Goal: Task Accomplishment & Management: Use online tool/utility

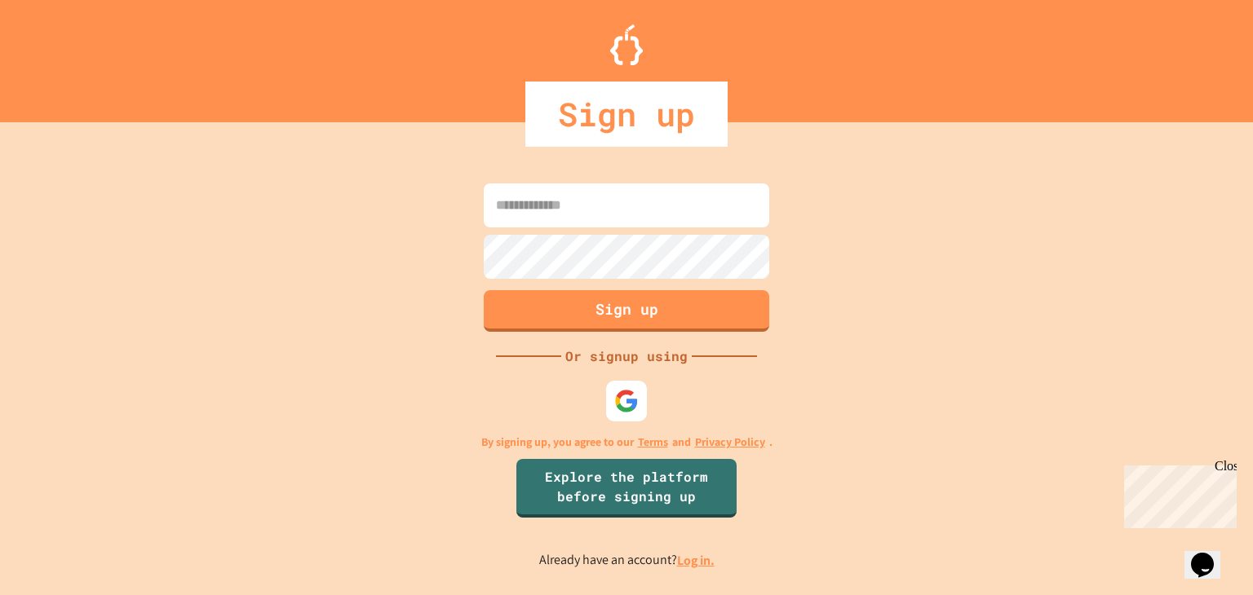
click at [577, 203] on input at bounding box center [626, 205] width 285 height 44
click at [625, 391] on img at bounding box center [626, 401] width 27 height 27
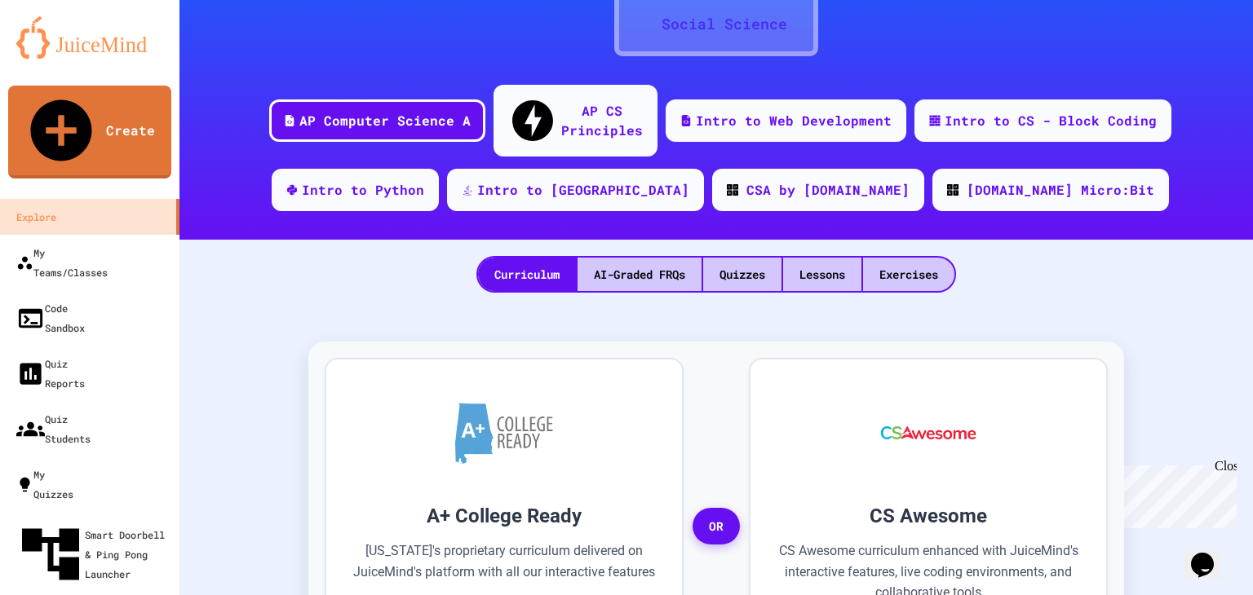
scroll to position [162, 0]
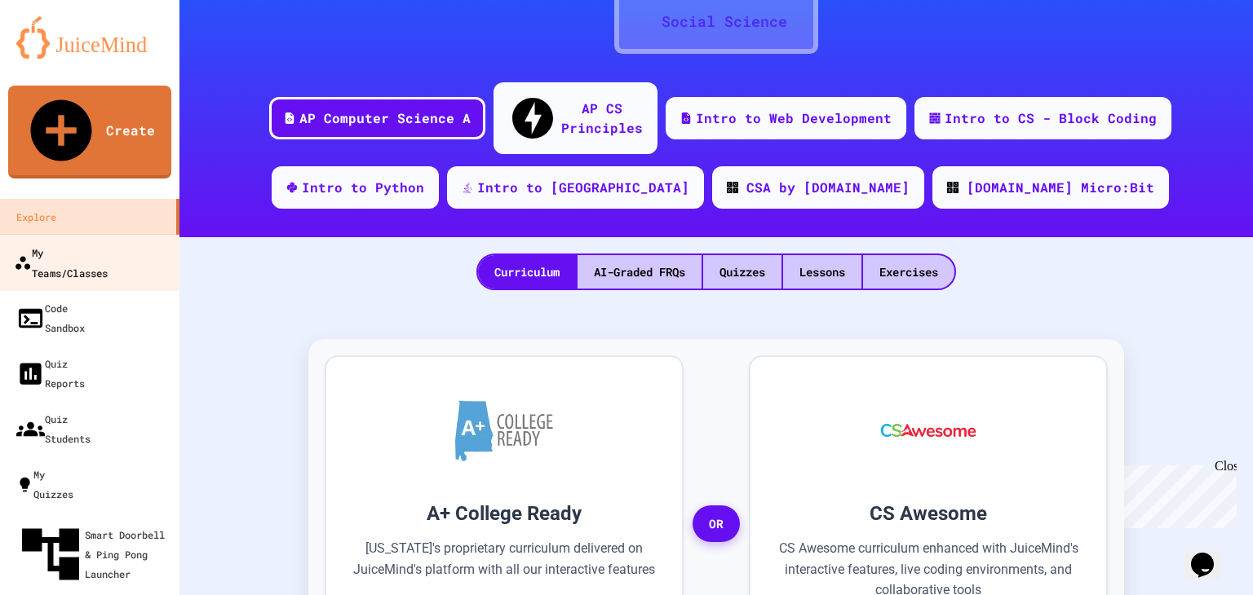
click at [117, 234] on link "My Teams/Classes" at bounding box center [90, 262] width 185 height 57
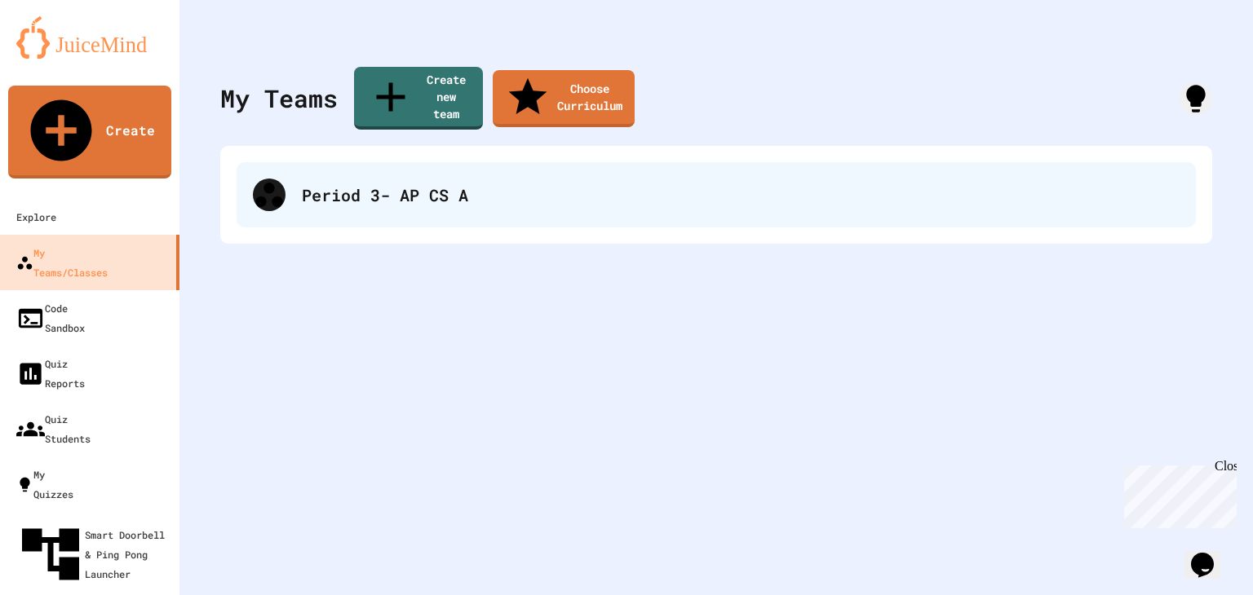
click at [330, 185] on div "Period 3- AP CS A" at bounding box center [715, 194] width 959 height 65
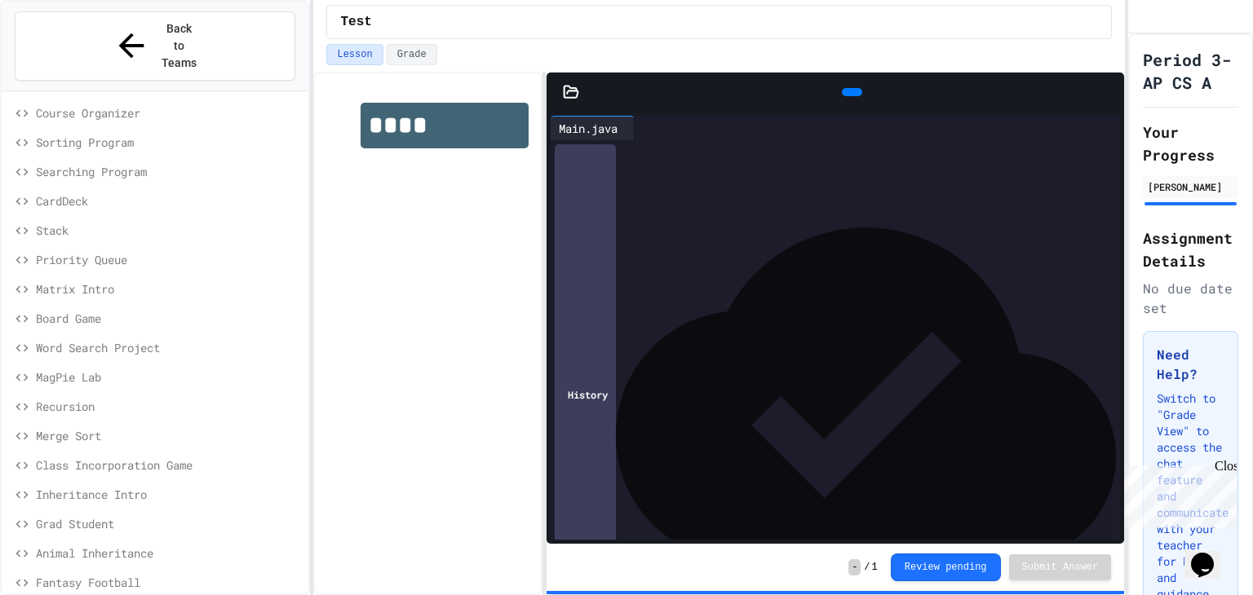
scroll to position [633, 0]
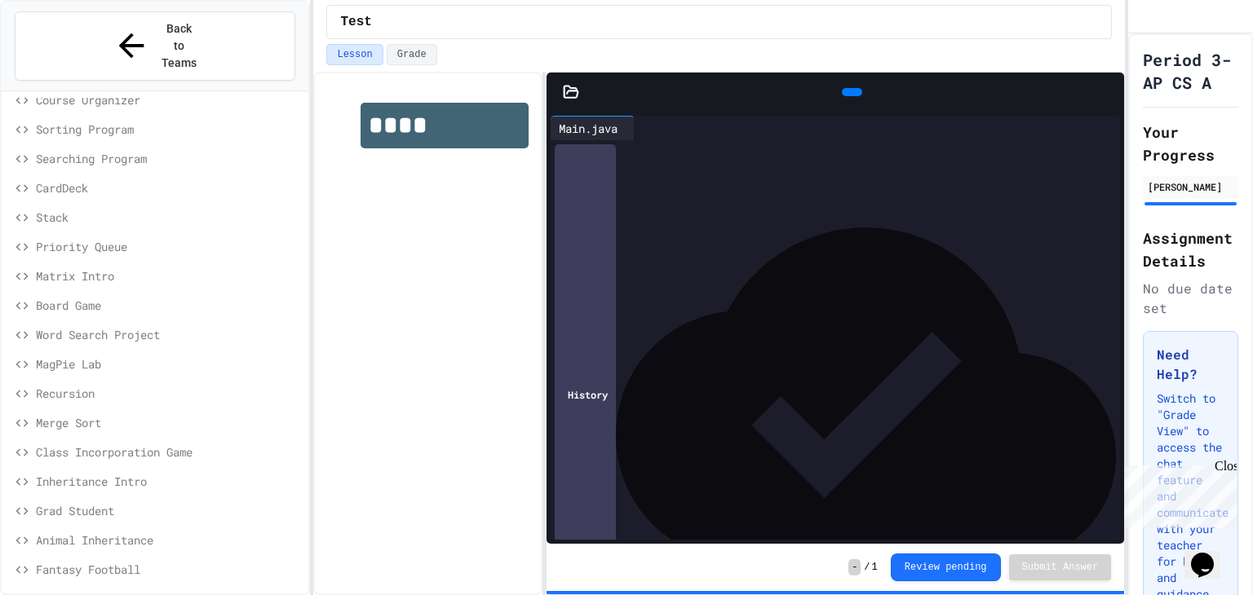
click at [130, 590] on span "Hangman" at bounding box center [169, 598] width 266 height 17
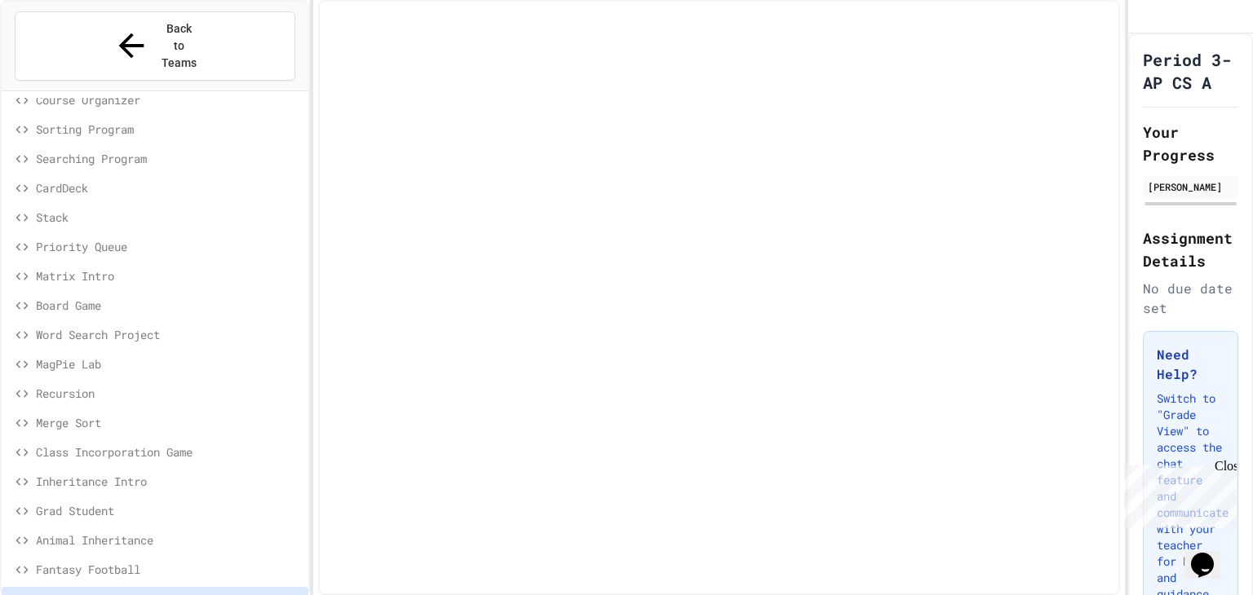
scroll to position [620, 0]
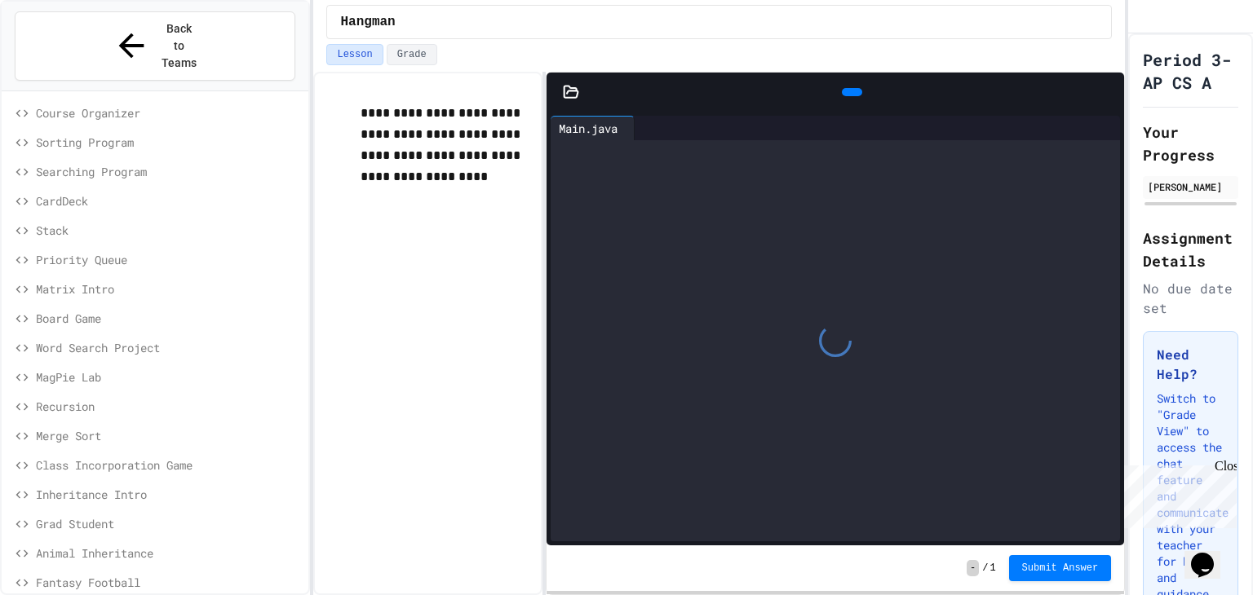
click at [75, 310] on span "Board Game" at bounding box center [169, 318] width 266 height 17
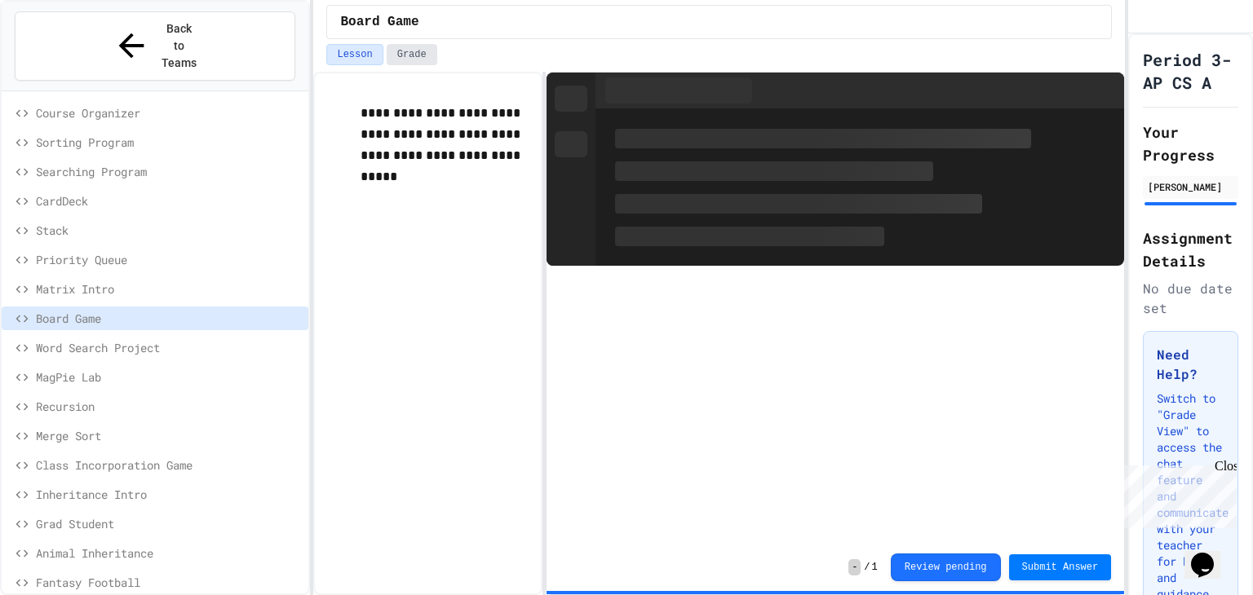
click at [419, 47] on button "Grade" at bounding box center [412, 54] width 51 height 21
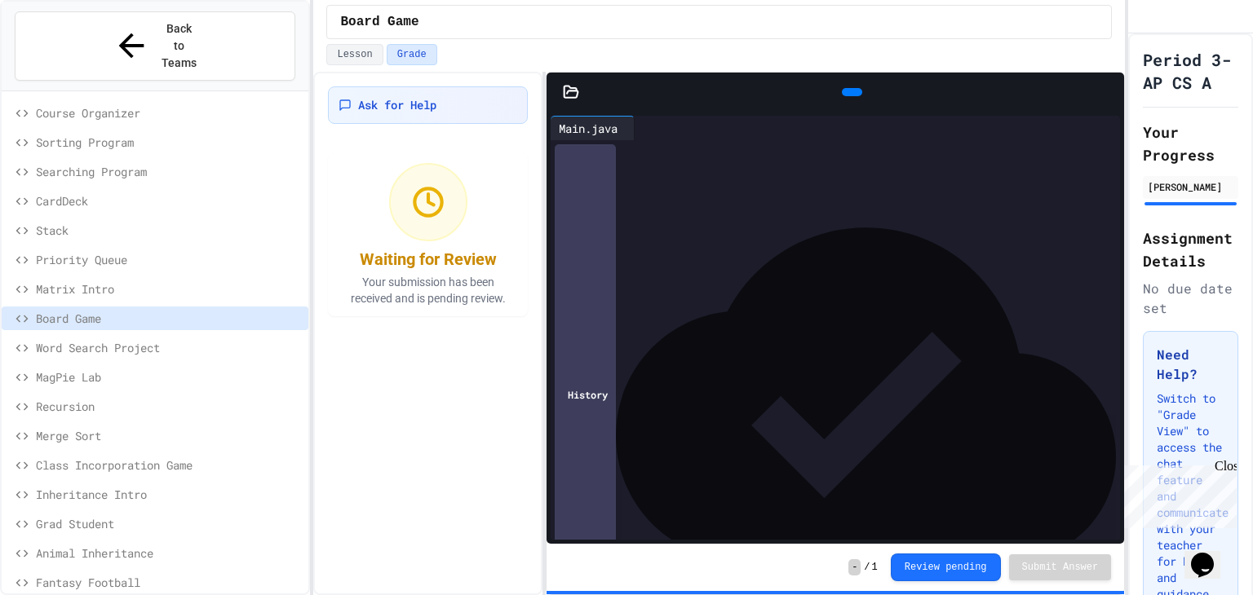
click at [568, 104] on div at bounding box center [834, 92] width 577 height 39
click at [567, 91] on icon at bounding box center [571, 91] width 14 height 11
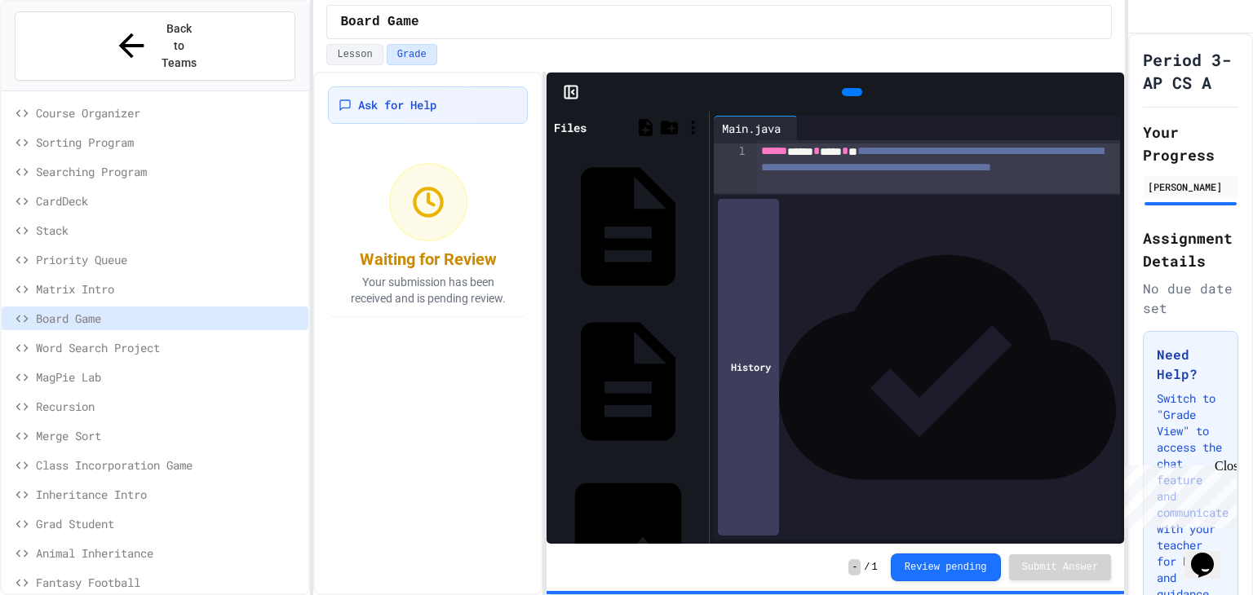
click at [578, 89] on div at bounding box center [570, 92] width 49 height 16
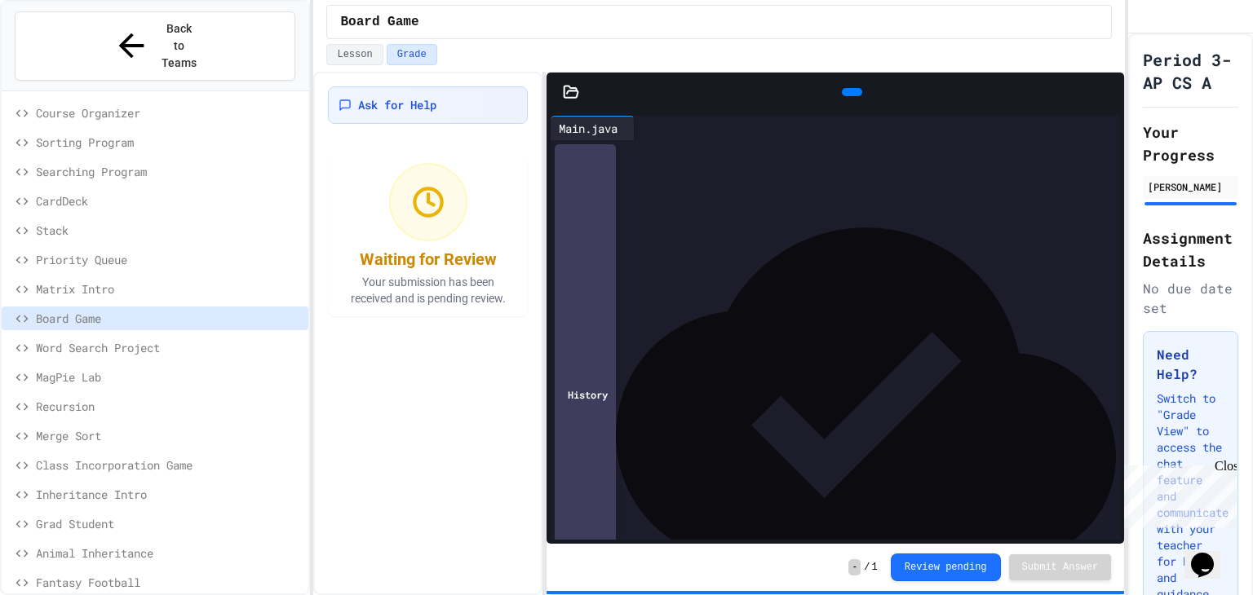
click at [641, 128] on icon at bounding box center [641, 128] width 0 height 0
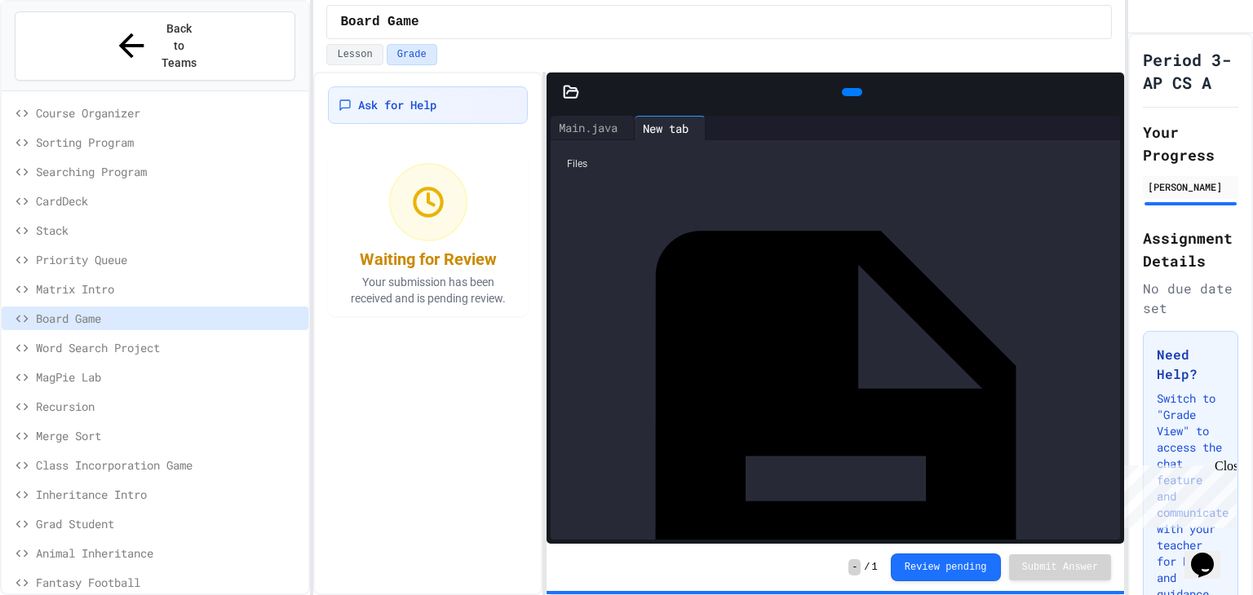
click at [1098, 128] on div at bounding box center [1096, 128] width 13 height 0
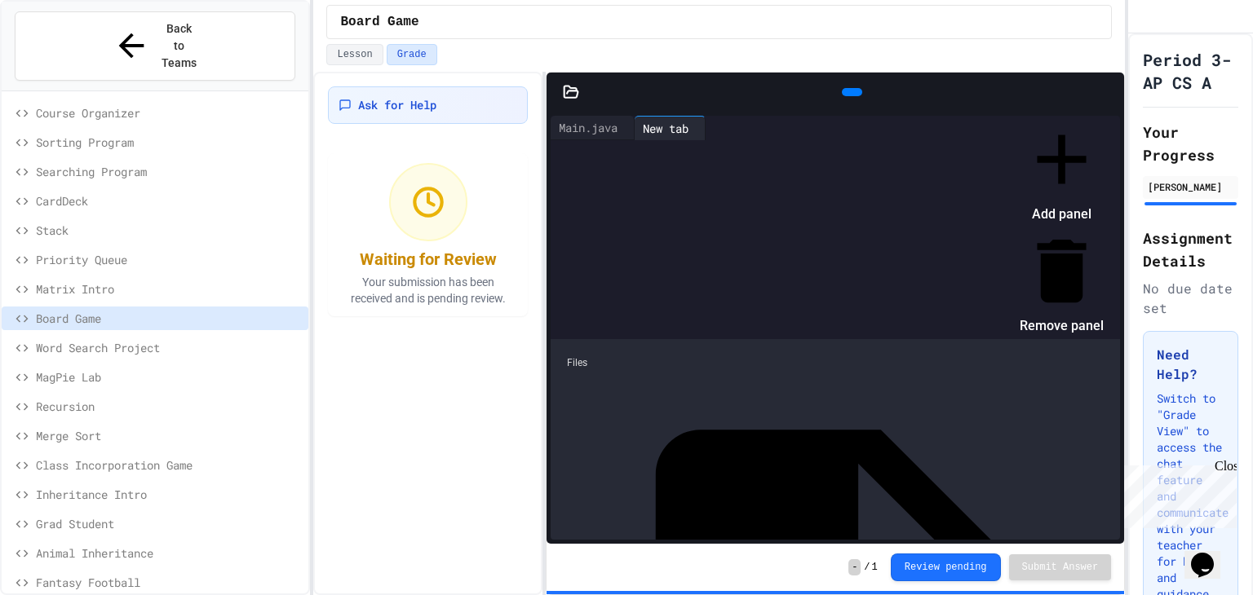
click at [1032, 117] on div at bounding box center [1053, 117] width 100 height 0
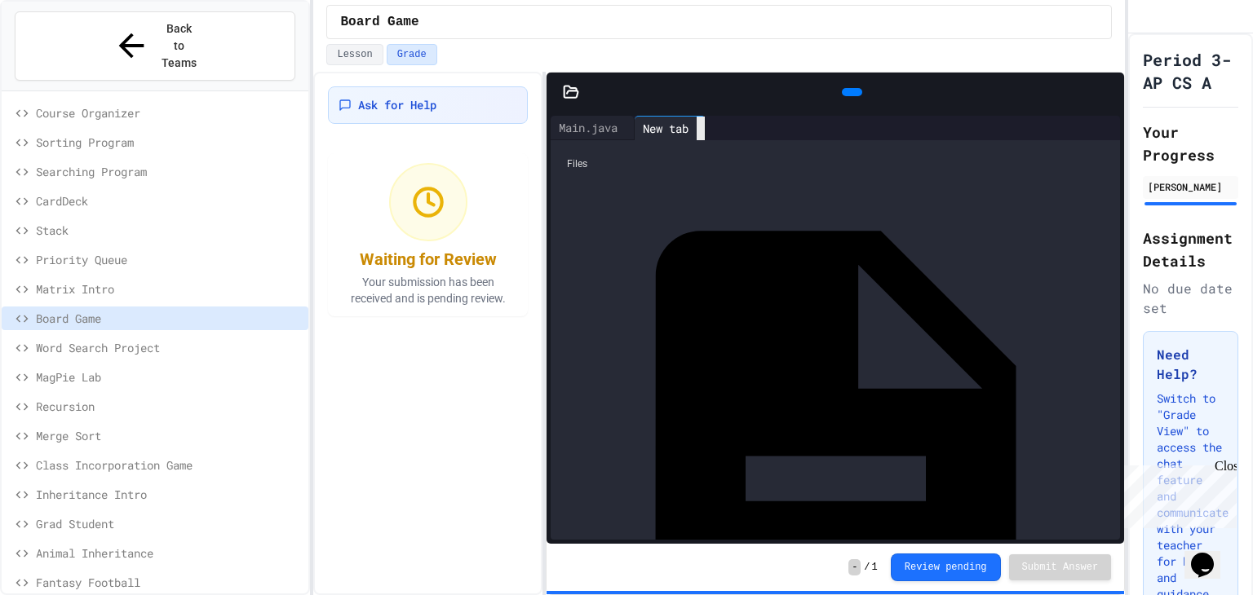
click at [701, 129] on icon at bounding box center [701, 129] width 0 height 0
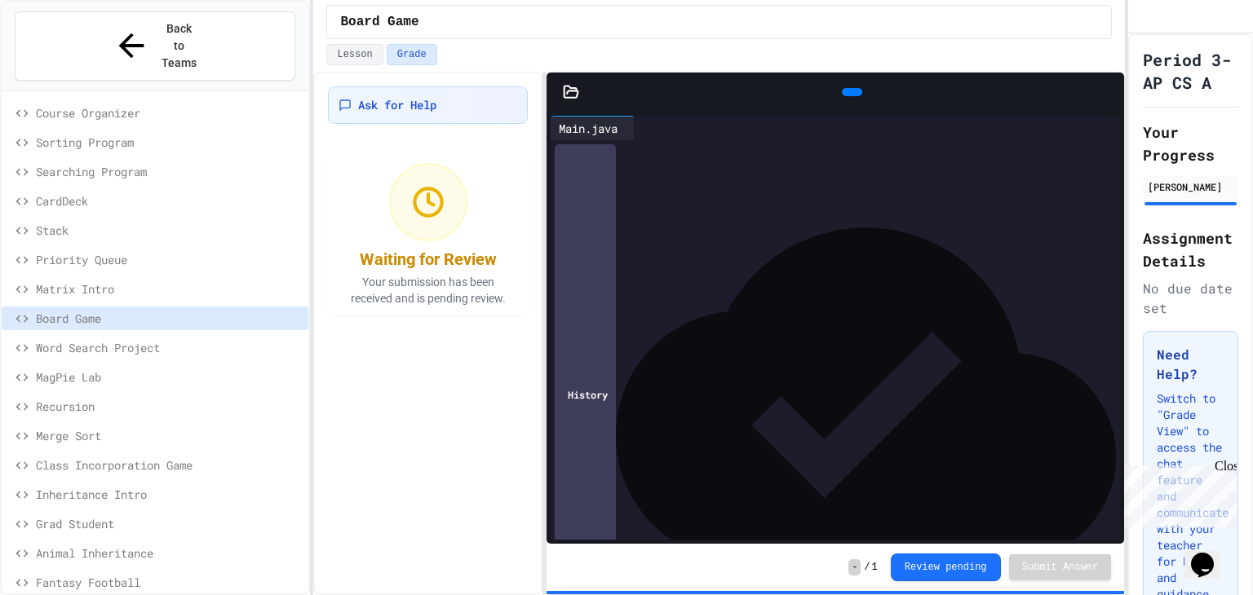
click at [850, 92] on icon at bounding box center [850, 92] width 0 height 0
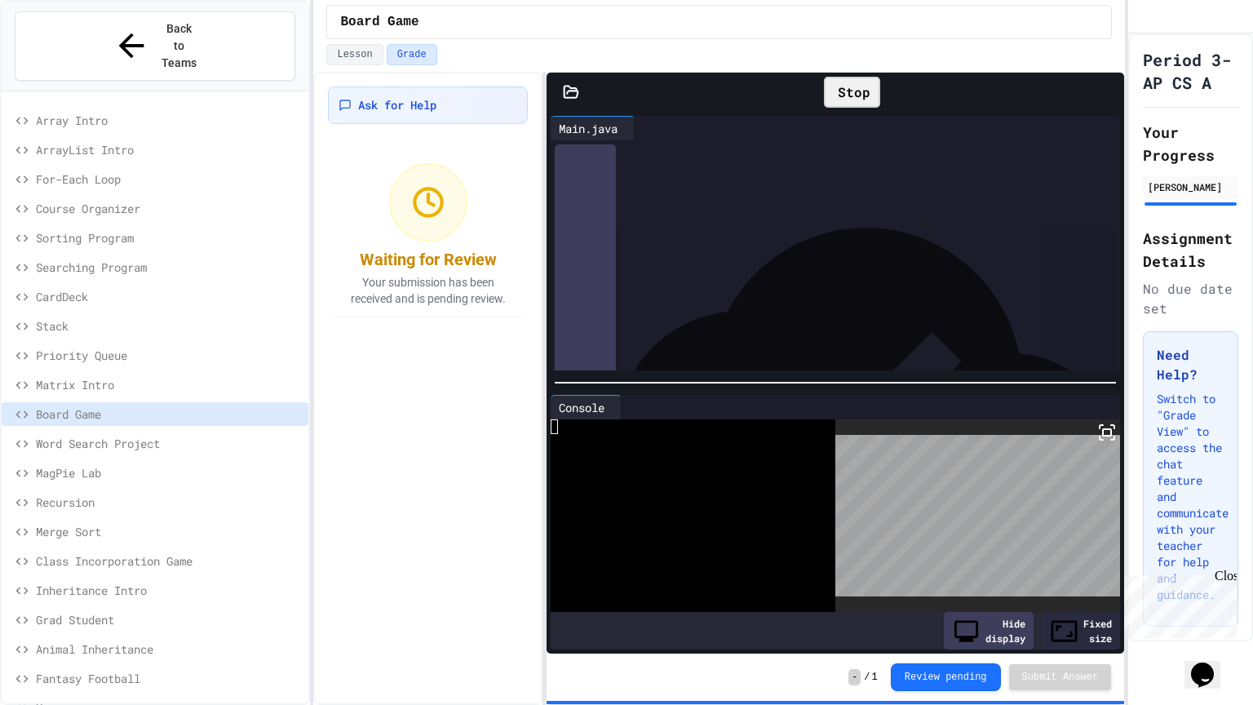
scroll to position [524, 0]
click at [1105, 434] on icon at bounding box center [1107, 432] width 20 height 20
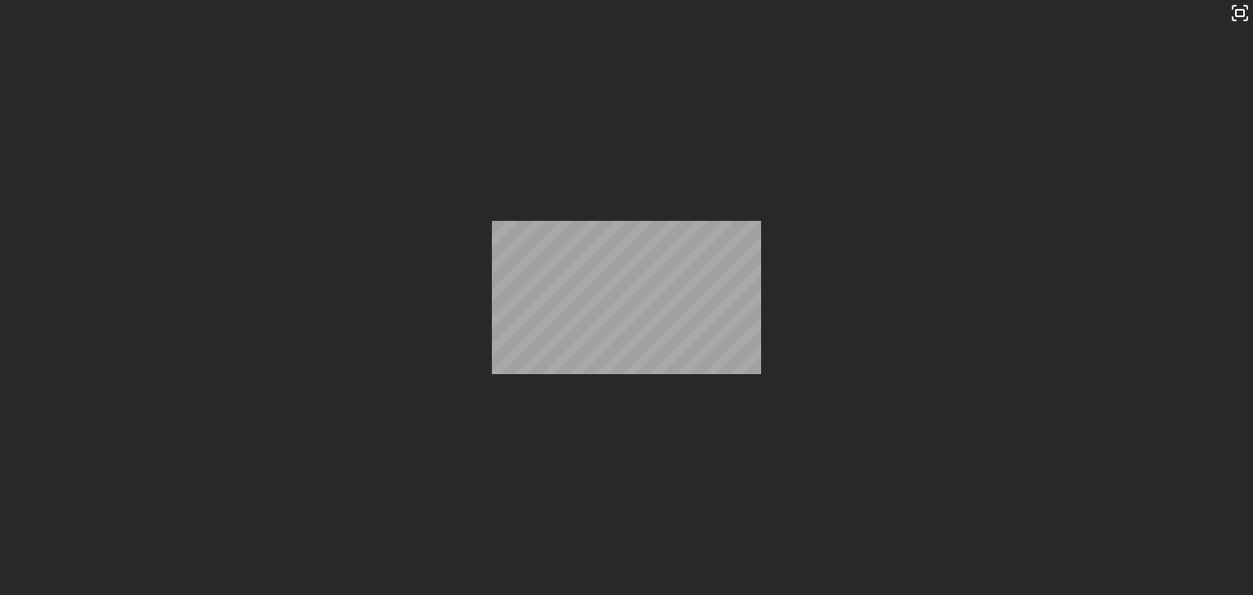
scroll to position [1710, 0]
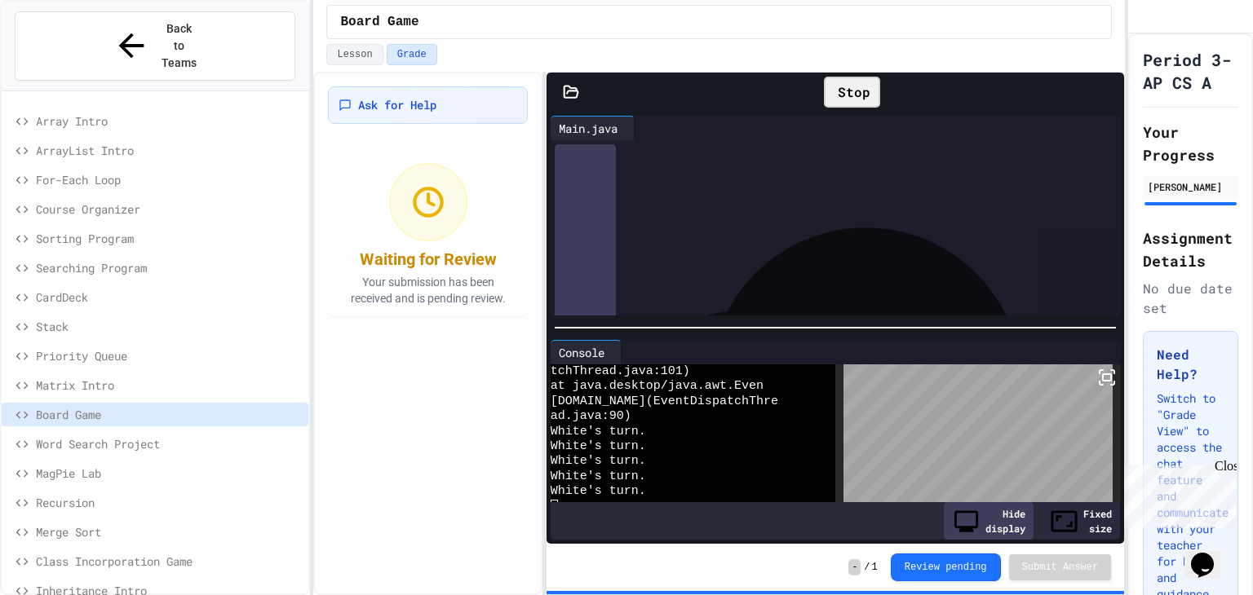
click at [846, 89] on div at bounding box center [626, 297] width 1253 height 595
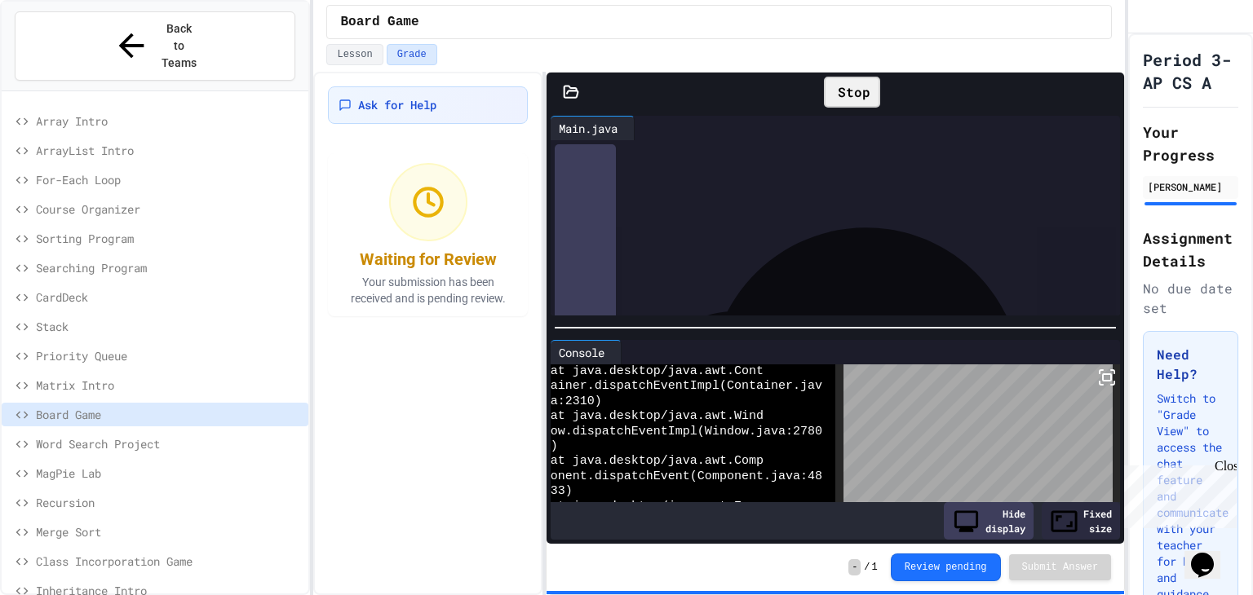
scroll to position [1026, 0]
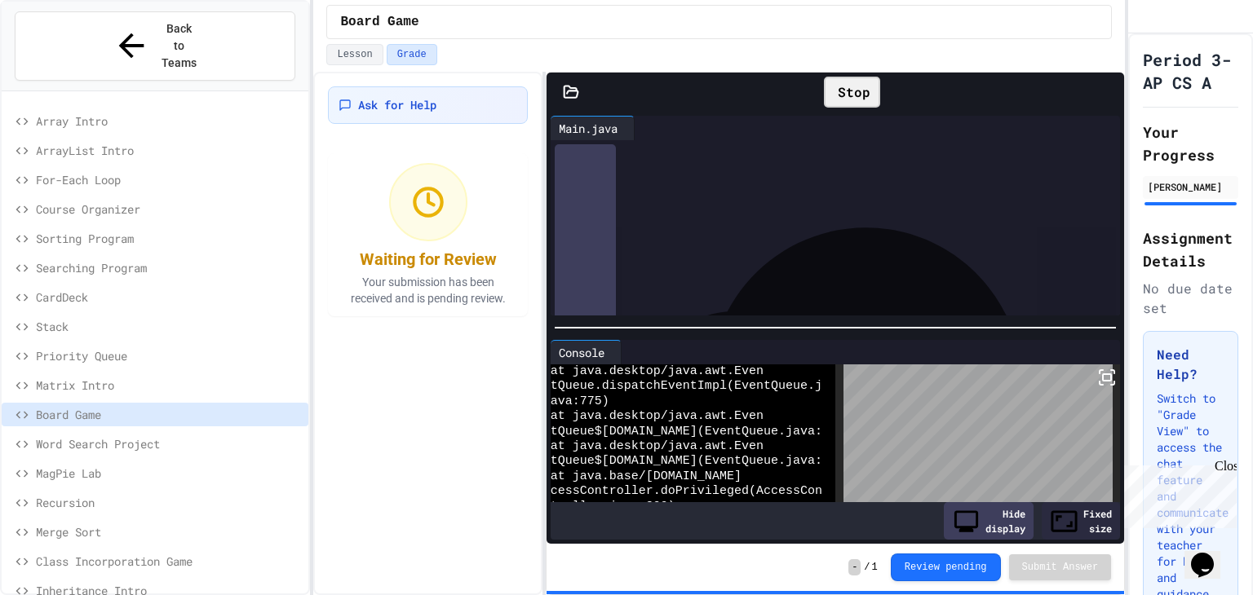
click at [852, 85] on div "Stop" at bounding box center [852, 92] width 56 height 31
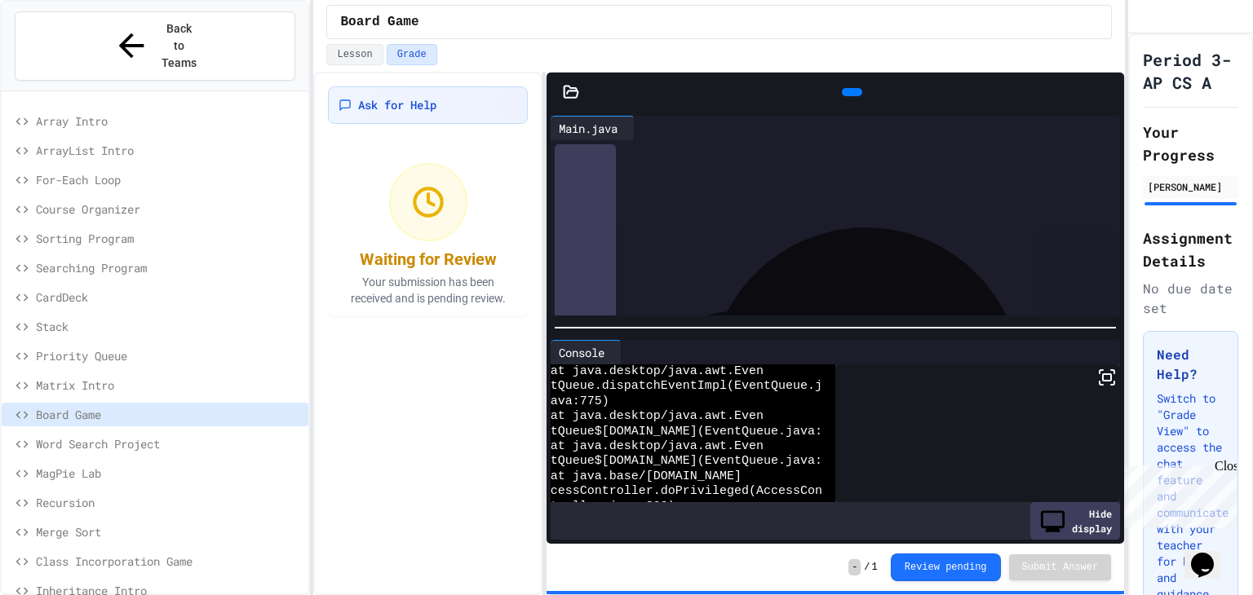
scroll to position [16750, 0]
click at [749, 257] on div "**********" at bounding box center [857, 277] width 528 height 83
click at [704, 257] on span "**" at bounding box center [699, 254] width 9 height 11
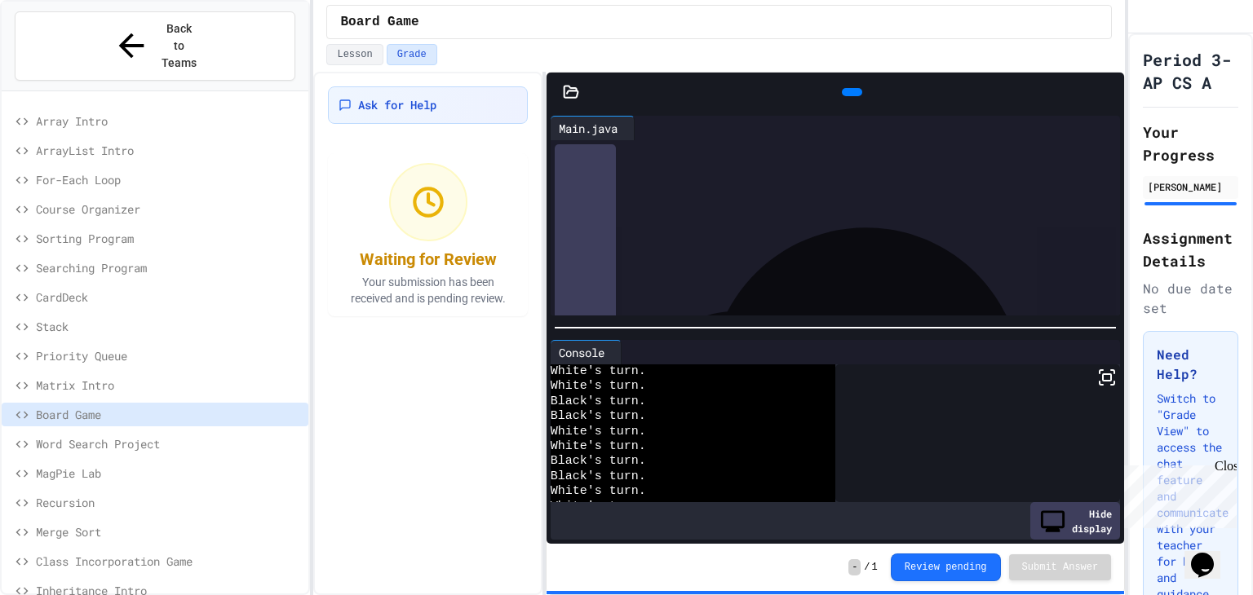
scroll to position [0, 0]
